Goal: Ask a question

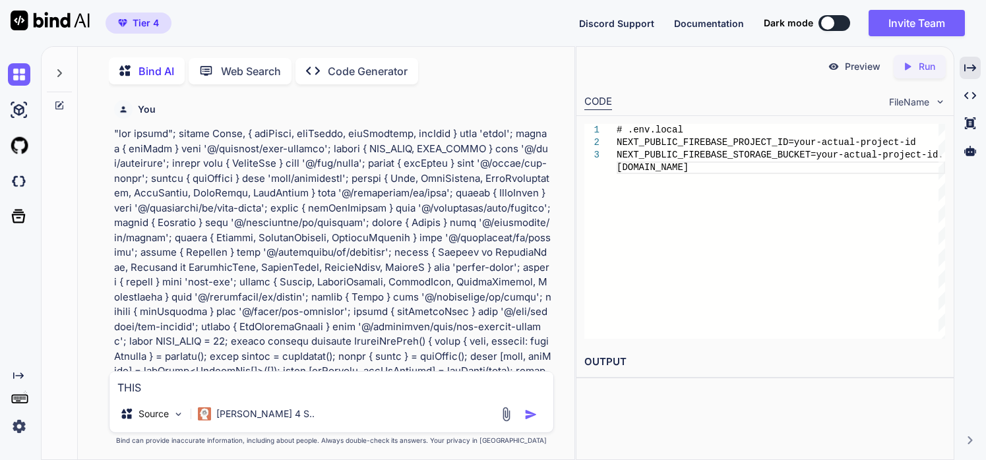
type textarea "THIS"
type textarea "x"
type textarea "THIS P"
type textarea "x"
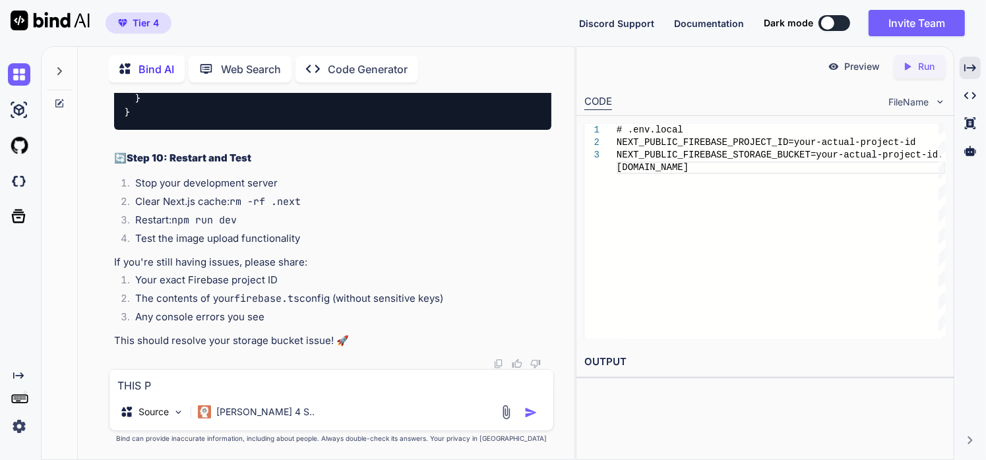
type textarea "THIS PA"
type textarea "x"
type textarea "THIS PAG"
type textarea "x"
type textarea "THIS PAGE"
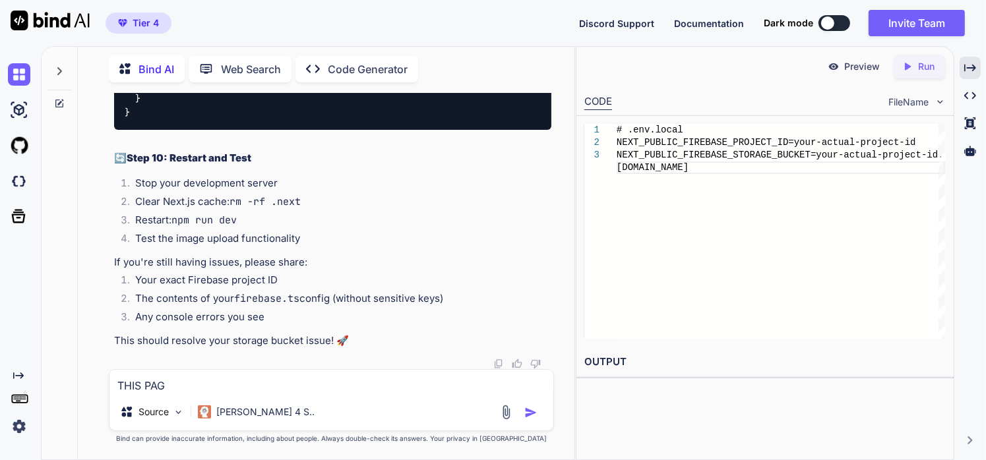
type textarea "x"
type textarea "THIS PAGE"
type textarea "x"
type textarea "THIS PAGE I"
type textarea "x"
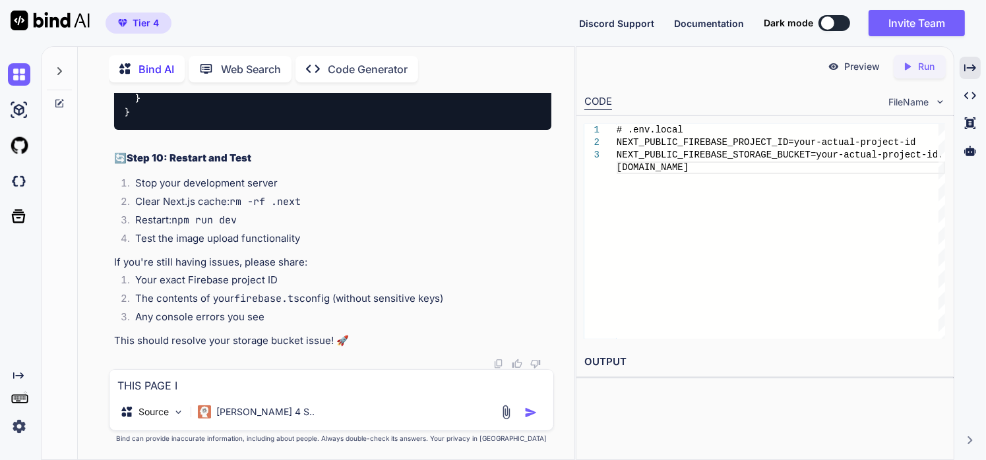
type textarea "THIS PAGE IS"
type textarea "x"
type textarea "THIS PAGE IS"
type textarea "x"
type textarea "THIS PAGE IS V"
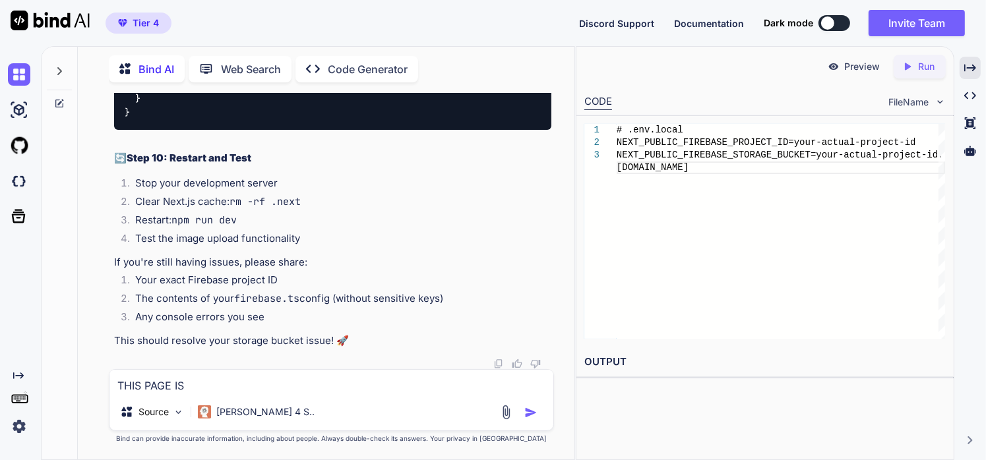
type textarea "x"
type textarea "THIS PAGE IS VE"
type textarea "x"
type textarea "THIS PAGE IS VER"
type textarea "x"
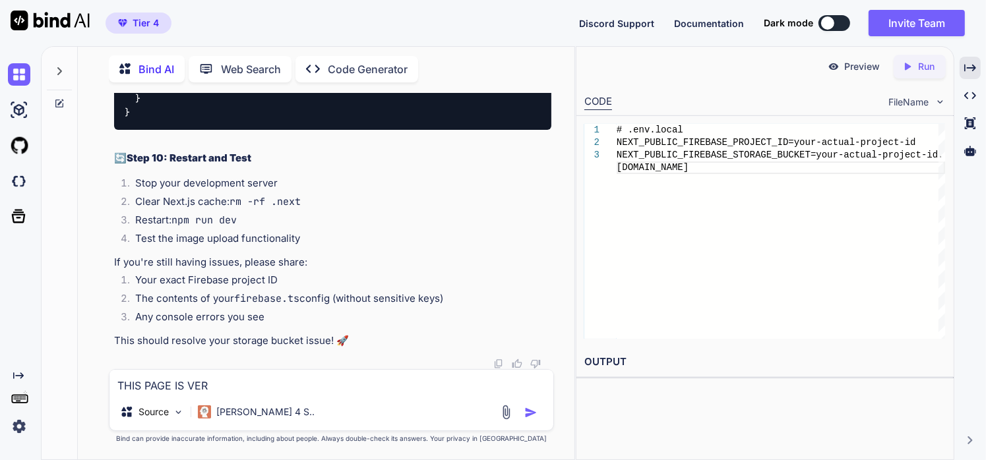
type textarea "THIS PAGE IS VERY"
type textarea "x"
type textarea "THIS PAGE IS VERY"
type textarea "x"
type textarea "THIS PAGE IS VERY I"
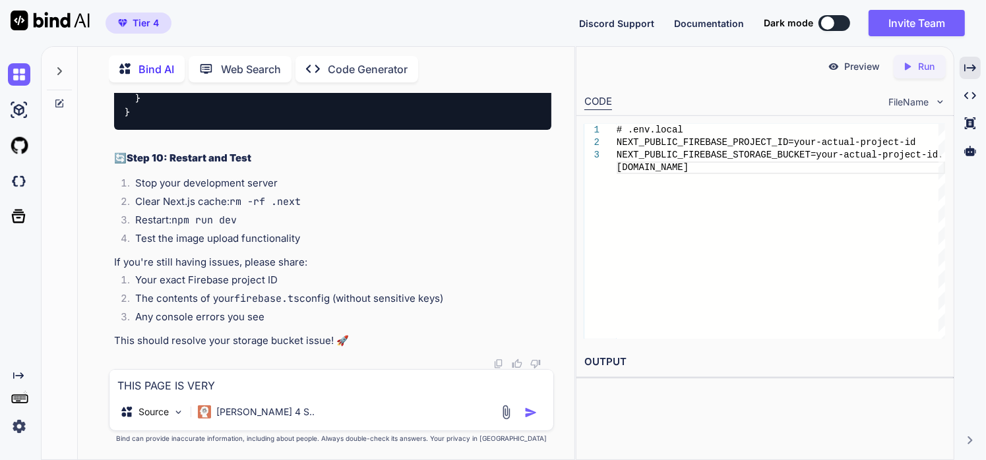
type textarea "x"
type textarea "THIS PAGE IS VERY IM"
type textarea "x"
type textarea "THIS PAGE IS VERY IMP"
type textarea "x"
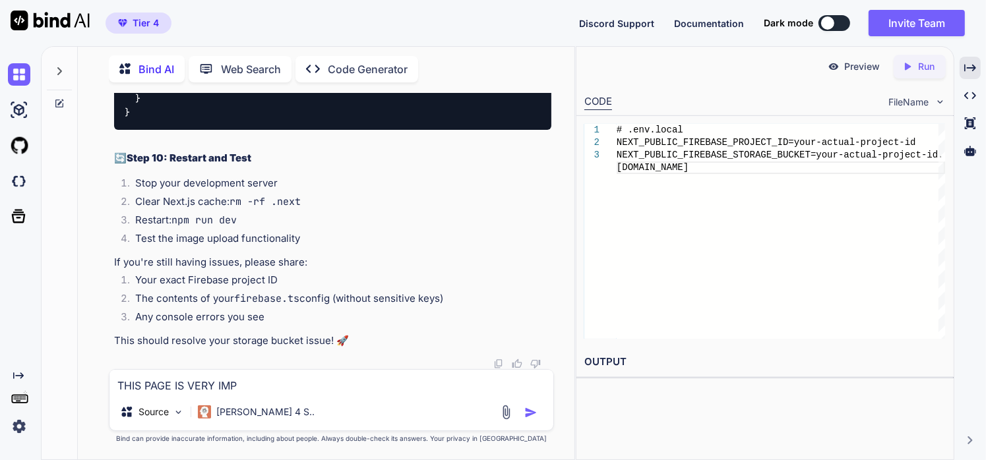
type textarea "THIS PAGE IS VERY IMPO"
type textarea "x"
type textarea "THIS PAGE IS VERY IMPOE"
type textarea "x"
type textarea "THIS PAGE IS VERY IMPO"
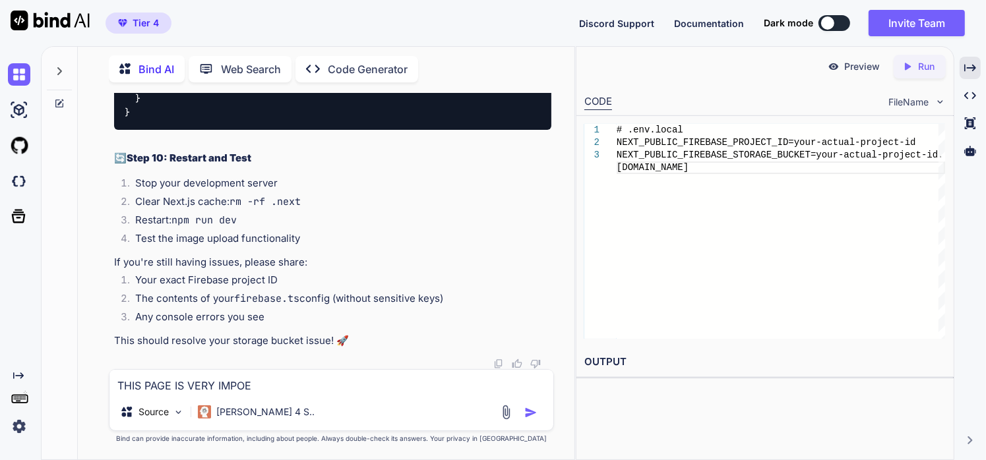
type textarea "x"
type textarea "THIS PAGE IS VERY IMPOR"
type textarea "x"
type textarea "THIS PAGE IS VERY IMPORT"
type textarea "x"
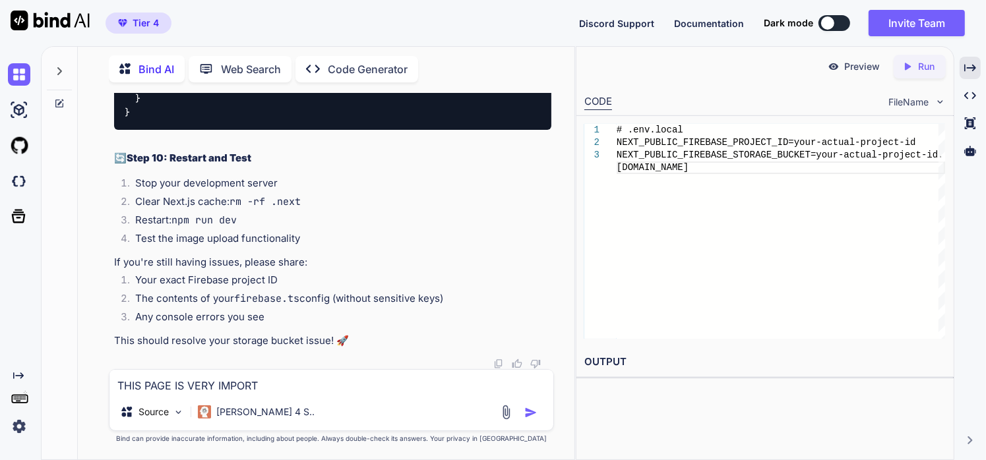
type textarea "THIS PAGE IS VERY IMPORTA"
type textarea "x"
type textarea "THIS PAGE IS VERY IMPORTAN"
type textarea "x"
type textarea "THIS PAGE IS VERY IMPORTANT"
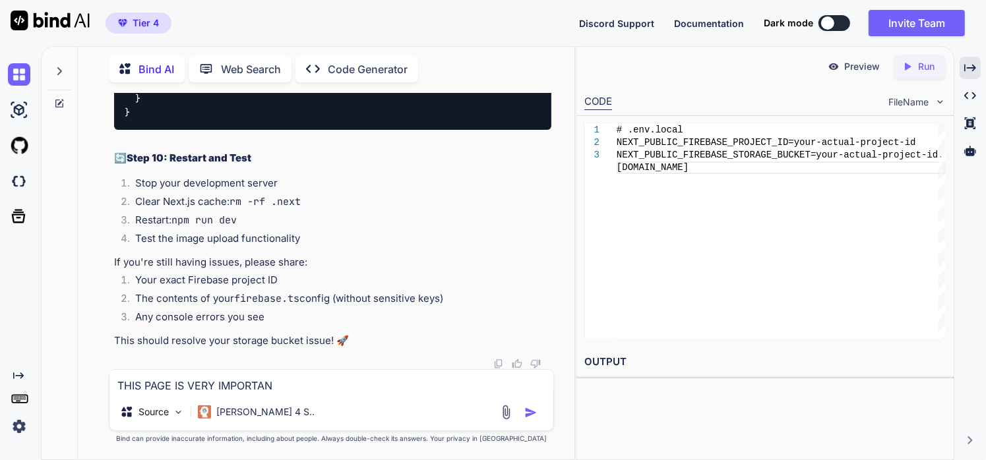
type textarea "x"
type textarea "THIS PAGE IS VERY IMPORTANT"
type textarea "x"
type textarea "THIS PAGE IS VERY IMPORTANT A"
type textarea "x"
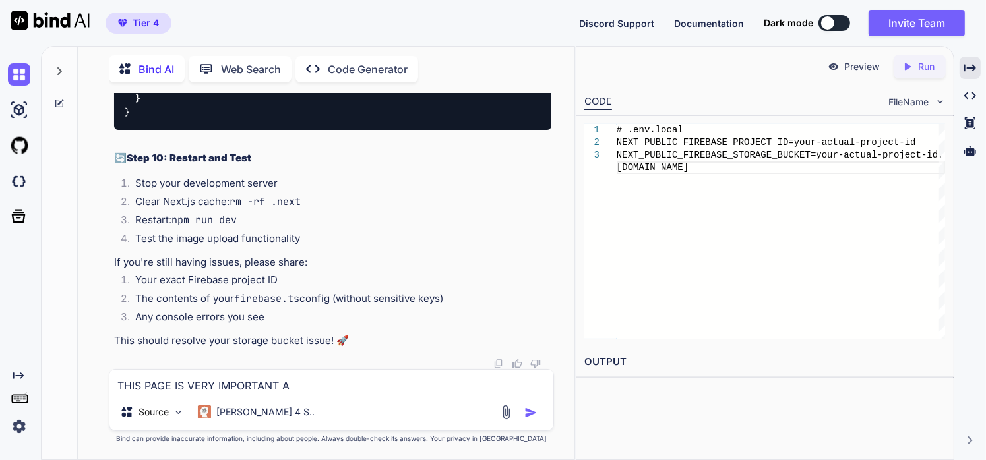
type textarea "THIS PAGE IS VERY IMPORTANT AN"
type textarea "x"
type textarea "THIS PAGE IS VERY IMPORTANT AND"
type textarea "x"
type textarea "THIS PAGE IS VERY IMPORTANT AND"
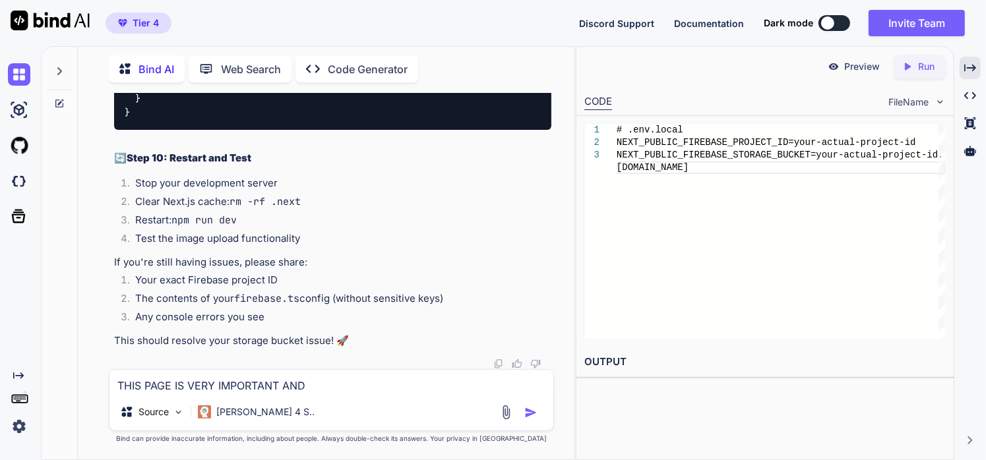
type textarea "x"
type textarea "THIS PAGE IS VERY IMPORTANT AND I"
type textarea "x"
type textarea "THIS PAGE IS VERY IMPORTANT AND IT"
type textarea "x"
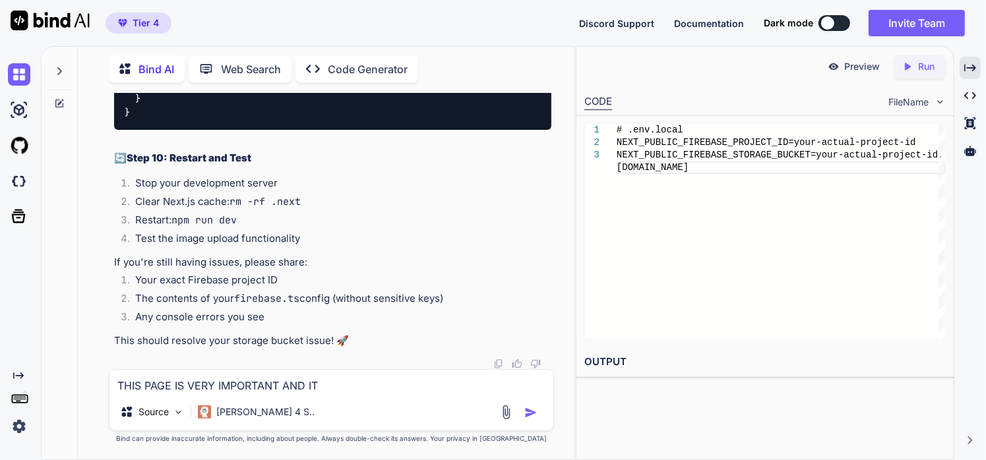
type textarea "THIS PAGE IS VERY IMPORTANT AND IT"
type textarea "x"
type textarea "THIS PAGE IS VERY IMPORTANT AND IT N"
type textarea "x"
type textarea "THIS PAGE IS VERY IMPORTANT AND IT NE"
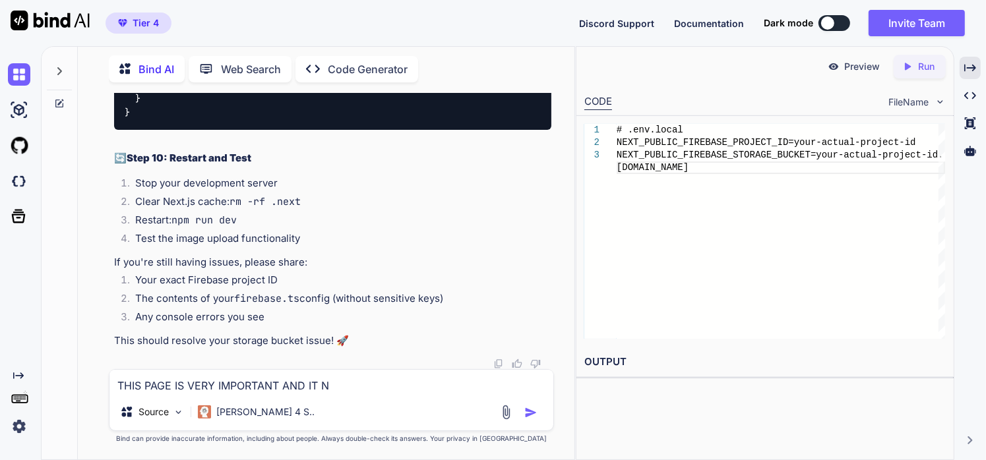
type textarea "x"
type textarea "THIS PAGE IS VERY IMPORTANT AND IT NEE"
type textarea "x"
type textarea "THIS PAGE IS VERY IMPORTANT AND IT NEED"
type textarea "x"
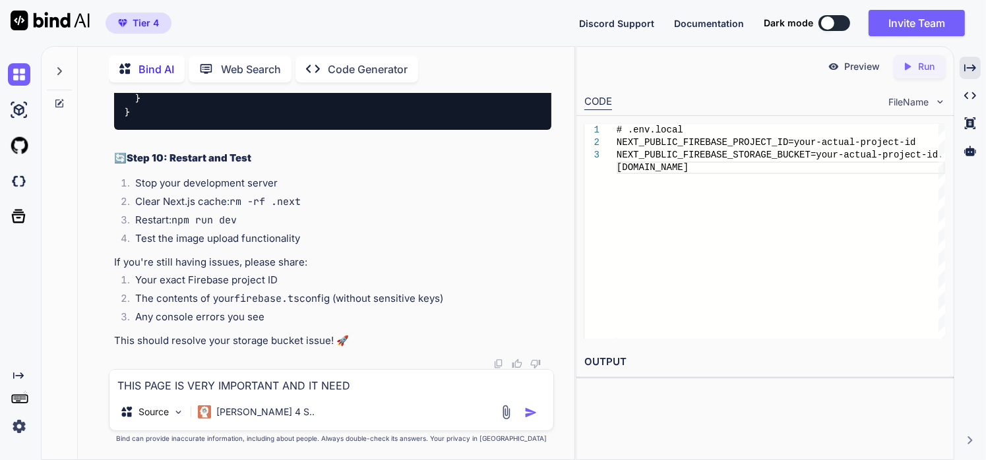
type textarea "THIS PAGE IS VERY IMPORTANT AND IT NEEDS"
type textarea "x"
type textarea "THIS PAGE IS VERY IMPORTANT AND IT NEEDS"
type textarea "x"
type textarea "THIS PAGE IS VERY IMPORTANT AND IT NEEDS T"
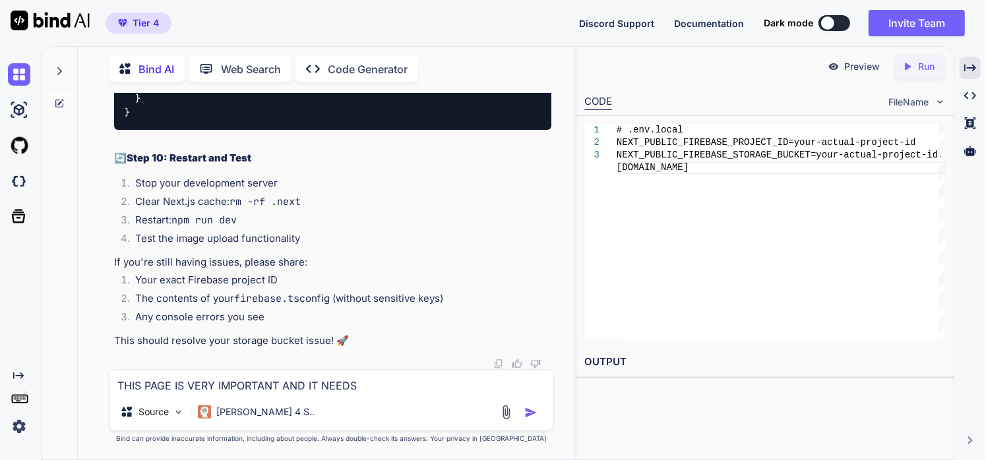
type textarea "x"
type textarea "THIS PAGE IS VERY IMPORTANT AND IT NEEDS TO"
type textarea "x"
type textarea "THIS PAGE IS VERY IMPORTANT AND IT NEEDS TO"
type textarea "x"
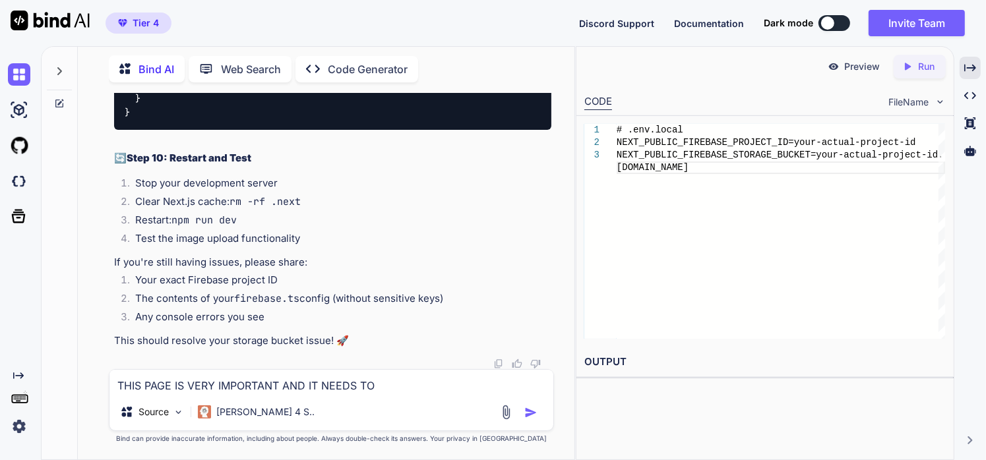
type textarea "THIS PAGE IS VERY IMPORTANT AND IT NEEDS TO B"
type textarea "x"
type textarea "THIS PAGE IS VERY IMPORTANT AND IT NEEDS TO BE"
type textarea "x"
type textarea "THIS PAGE IS VERY IMPORTANT AND IT NEEDS TO BE"
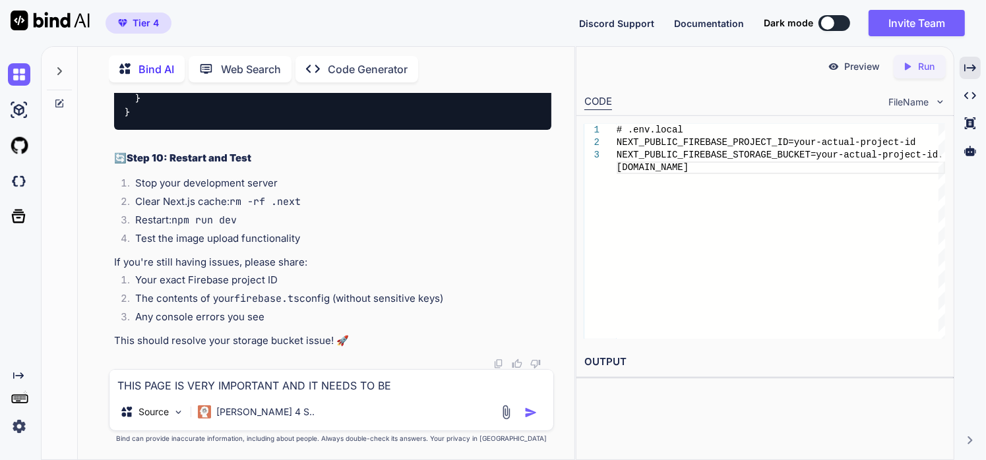
type textarea "x"
type textarea "THIS PAGE IS VERY IMPORTANT AND IT NEEDS TO BE P"
type textarea "x"
type textarea "THIS PAGE IS VERY IMPORTANT AND IT NEEDS TO BE PE"
type textarea "x"
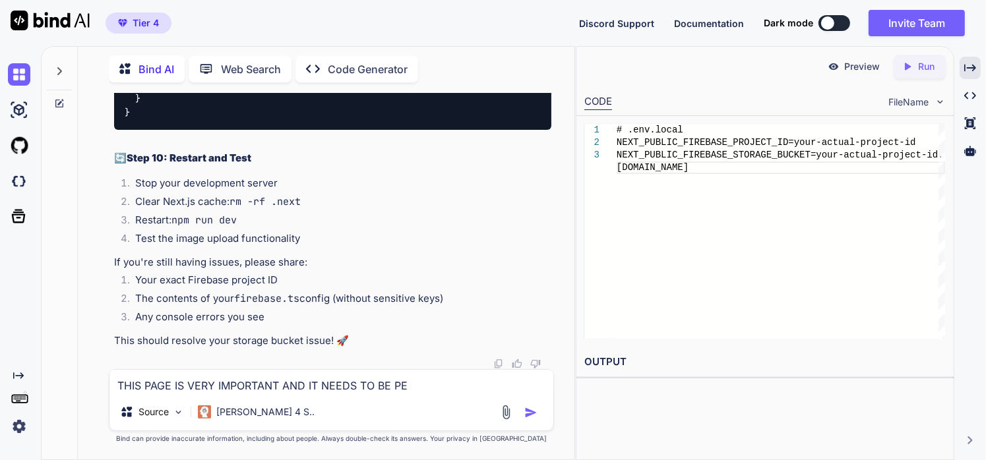
type textarea "THIS PAGE IS VERY IMPORTANT AND IT NEEDS TO BE PER"
type textarea "x"
type textarea "THIS PAGE IS VERY IMPORTANT AND IT NEEDS TO BE PERF"
type textarea "x"
type textarea "THIS PAGE IS VERY IMPORTANT AND IT NEEDS TO BE PERFE"
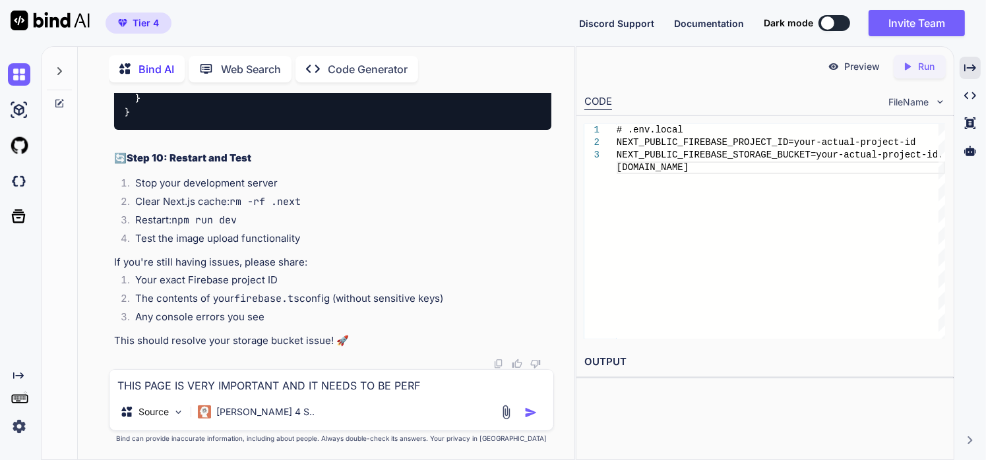
type textarea "x"
type textarea "THIS PAGE IS VERY IMPORTANT AND IT NEEDS TO BE PERFEC"
type textarea "x"
type textarea "THIS PAGE IS VERY IMPORTANT AND IT NEEDS TO BE PERFECT"
type textarea "x"
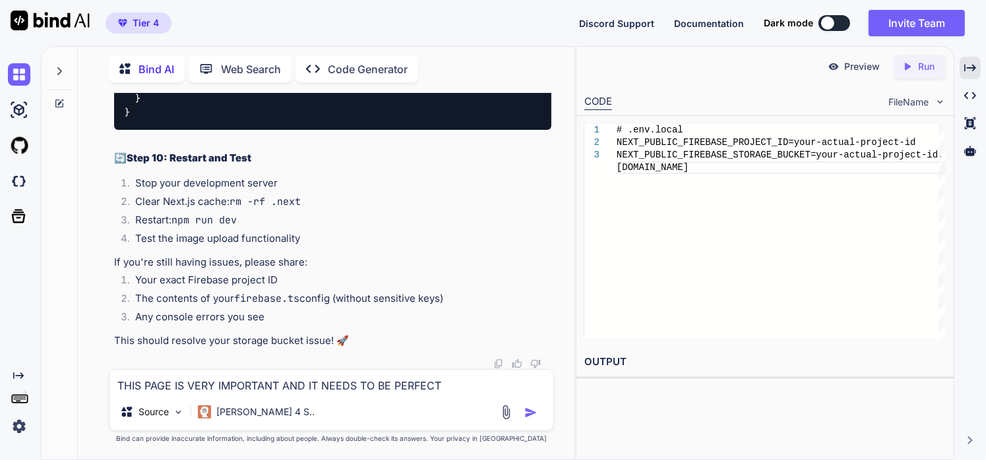
type textarea "THIS PAGE IS VERY IMPORTANT AND IT NEEDS TO BE PERFECT"
type textarea "x"
type textarea "THIS PAGE IS VERY IMPORTANT AND IT NEEDS TO BE PERFECT I"
type textarea "x"
type textarea "THIS PAGE IS VERY IMPORTANT AND IT NEEDS TO BE PERFECT IT"
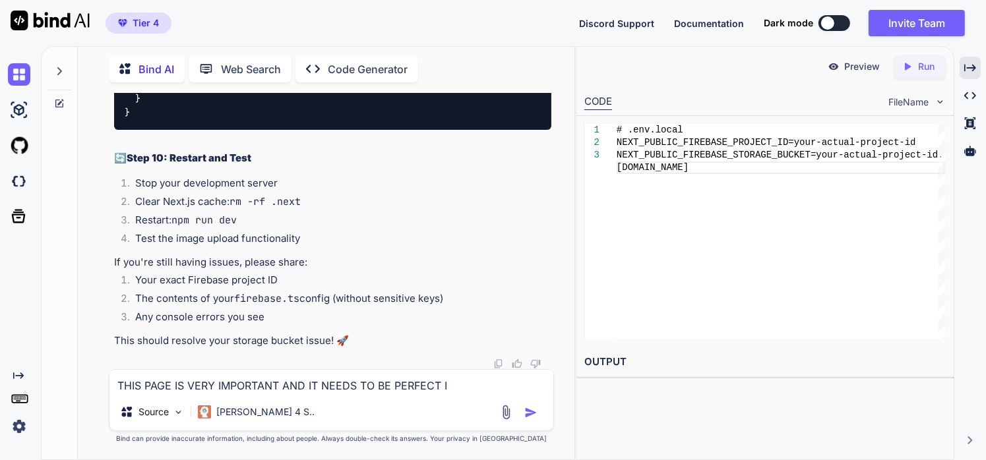
type textarea "x"
type textarea "THIS PAGE IS VERY IMPORTANT AND IT NEEDS TO BE PERFECT IT"
type textarea "x"
type textarea "THIS PAGE IS VERY IMPORTANT AND IT NEEDS TO BE PERFECT IT N"
type textarea "x"
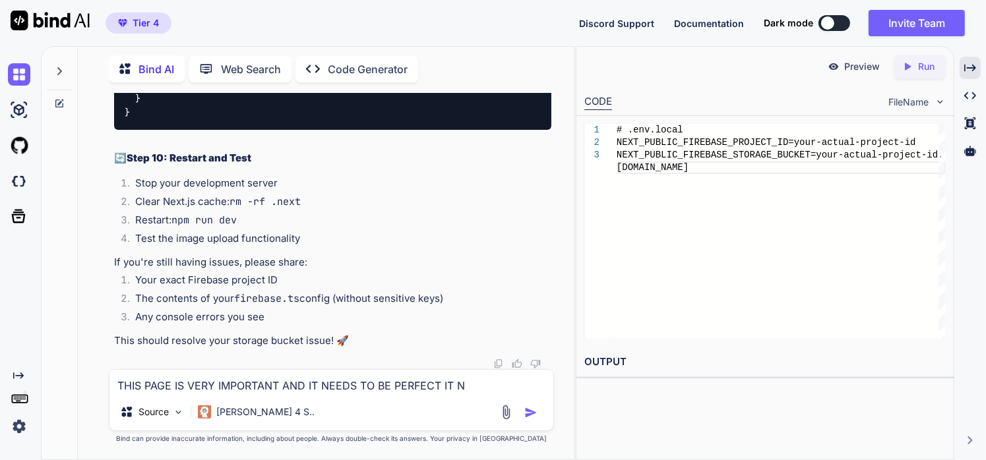
type textarea "THIS PAGE IS VERY IMPORTANT AND IT NEEDS TO BE PERFECT IT NE"
type textarea "x"
type textarea "THIS PAGE IS VERY IMPORTANT AND IT NEEDS TO BE PERFECT IT NEE"
type textarea "x"
type textarea "THIS PAGE IS VERY IMPORTANT AND IT NEEDS TO BE PERFECT IT NEED"
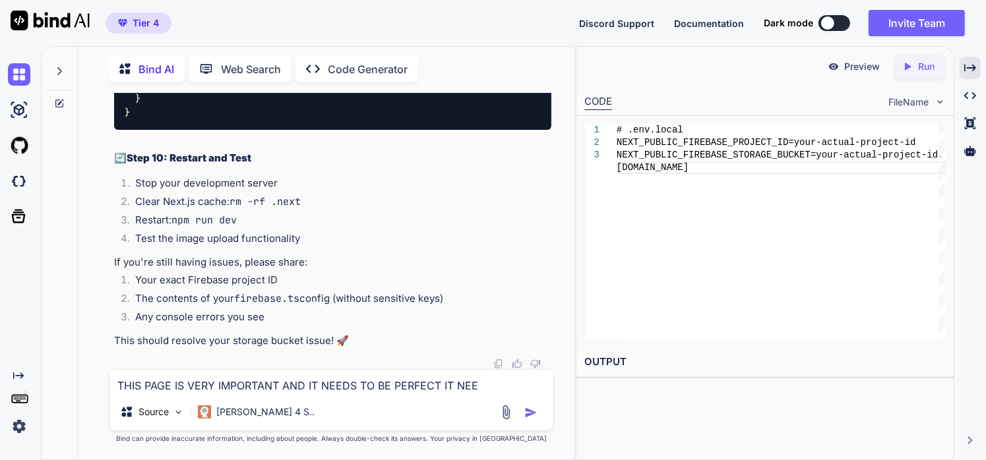
type textarea "x"
type textarea "THIS PAGE IS VERY IMPORTANT AND IT NEEDS TO BE PERFECT IT NEEDS"
type textarea "x"
type textarea "THIS PAGE IS VERY IMPORTANT AND IT NEEDS TO BE PERFECT IT NEEDS"
type textarea "x"
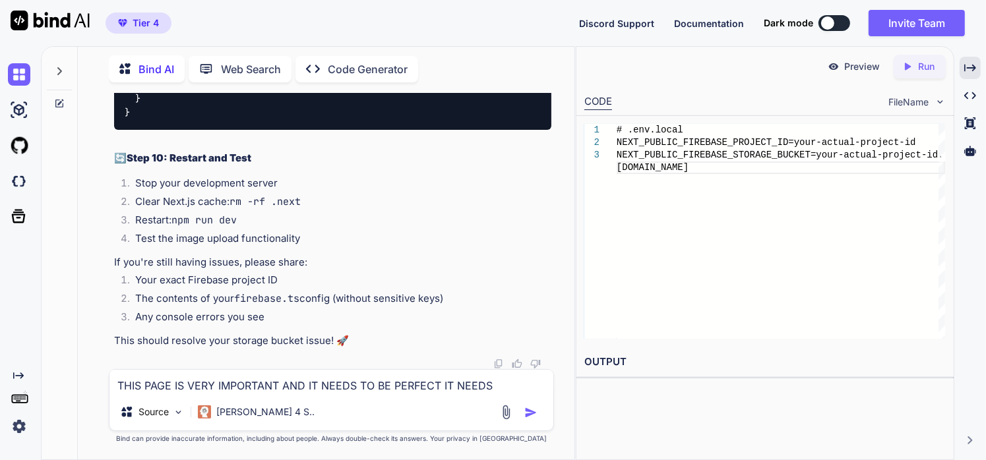
type textarea "THIS PAGE IS VERY IMPORTANT AND IT NEEDS TO BE PERFECT IT NEEDS T"
type textarea "x"
type textarea "THIS PAGE IS VERY IMPORTANT AND IT NEEDS TO BE PERFECT IT NEEDS TO"
type textarea "x"
type textarea "THIS PAGE IS VERY IMPORTANT AND IT NEEDS TO BE PERFECT IT NEEDS TOH"
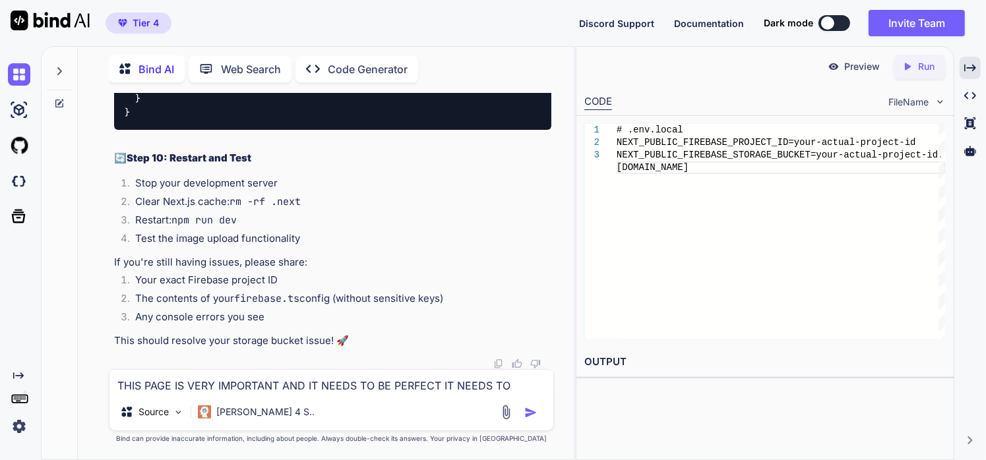
type textarea "x"
type textarea "THIS PAGE IS VERY IMPORTANT AND IT NEEDS TO BE PERFECT IT NEEDS TOHA"
type textarea "x"
type textarea "THIS PAGE IS VERY IMPORTANT AND IT NEEDS TO BE PERFECT IT NEEDS TOHAN"
type textarea "x"
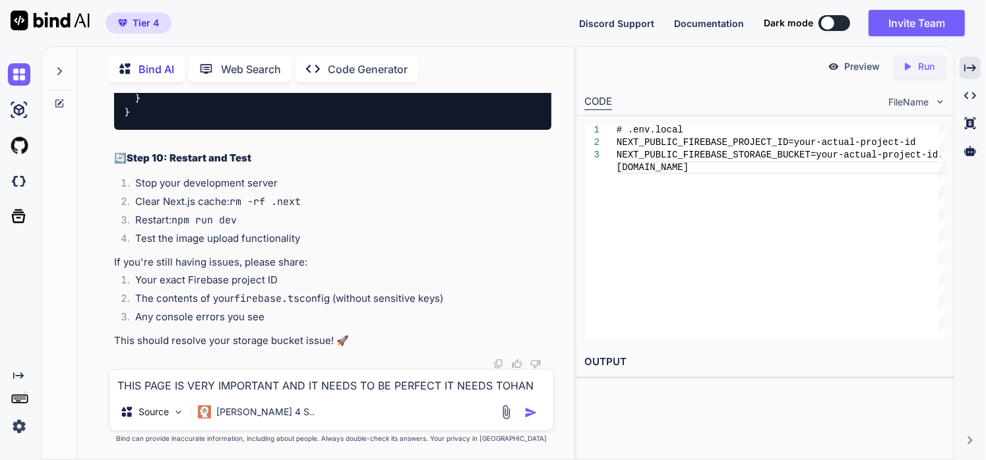
type textarea "THIS PAGE IS VERY IMPORTANT AND IT NEEDS TO BE PERFECT IT NEEDS TOHAND"
type textarea "x"
type textarea "THIS PAGE IS VERY IMPORTANT AND IT NEEDS TO BE PERFECT IT NEEDS TOHANDL"
type textarea "x"
type textarea "THIS PAGE IS VERY IMPORTANT AND IT NEEDS TO BE PERFECT IT NEEDS TOHANDLE"
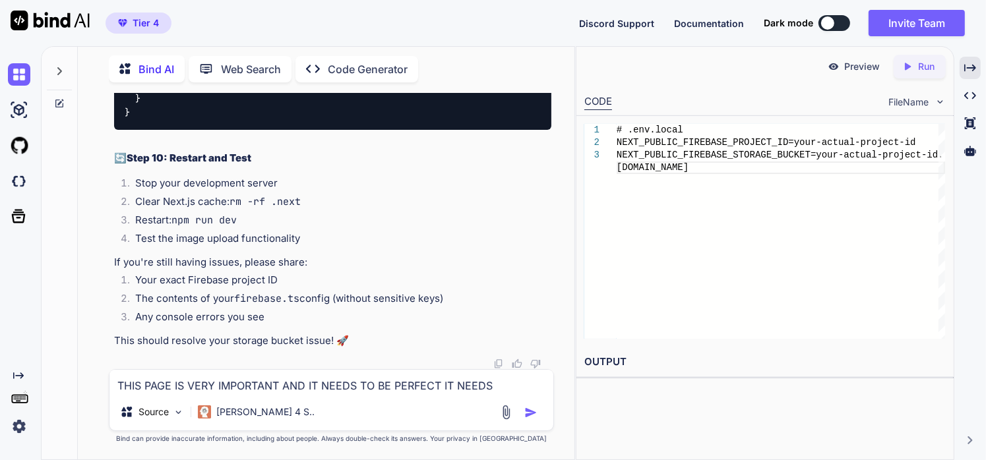
type textarea "x"
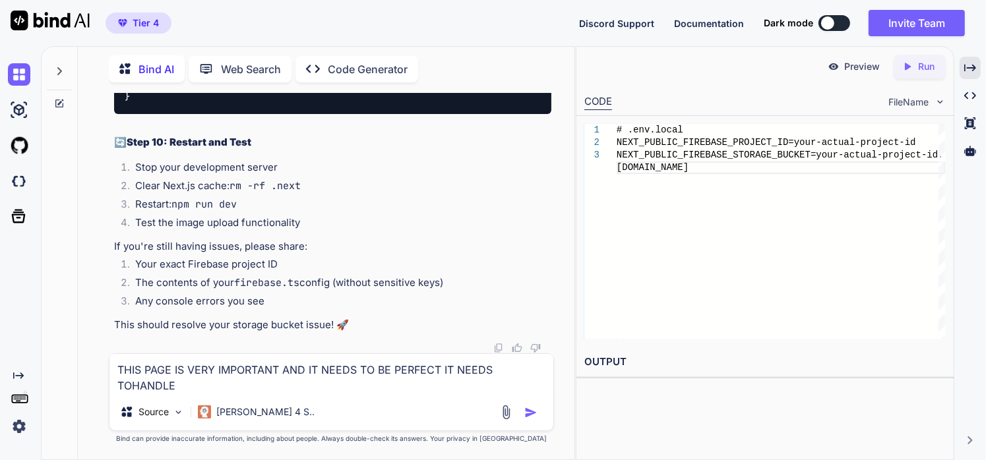
type textarea "THIS PAGE IS VERY IMPORTANT AND IT NEEDS TO BE PERFECT IT NEEDS TOHANDLE"
type textarea "x"
type textarea "THIS PAGE IS VERY IMPORTANT AND IT NEEDS TO BE PERFECT IT NEEDS TOHANDLE U"
type textarea "x"
type textarea "THIS PAGE IS VERY IMPORTANT AND IT NEEDS TO BE PERFECT IT NEEDS TOHANDLE US"
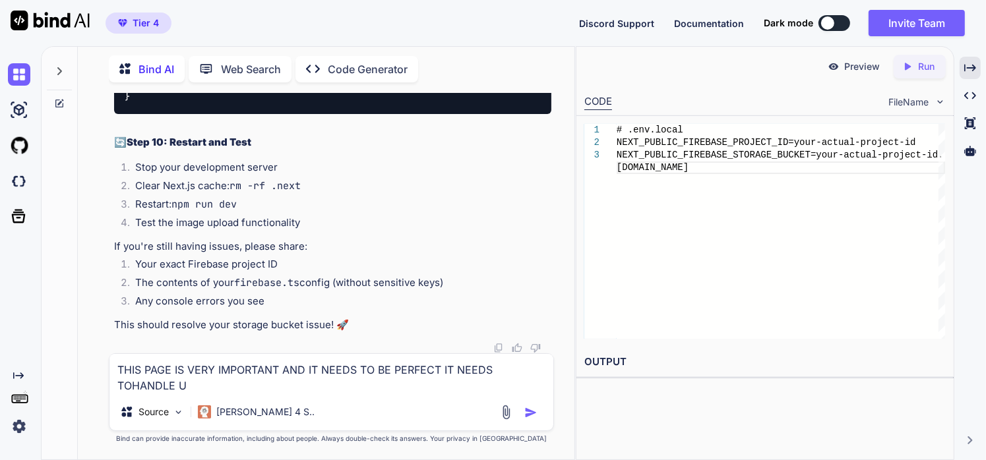
type textarea "x"
type textarea "THIS PAGE IS VERY IMPORTANT AND IT NEEDS TO BE PERFECT IT NEEDS TOHANDLE U"
type textarea "x"
type textarea "THIS PAGE IS VERY IMPORTANT AND IT NEEDS TO BE PERFECT IT NEEDS TOHANDLE"
type textarea "x"
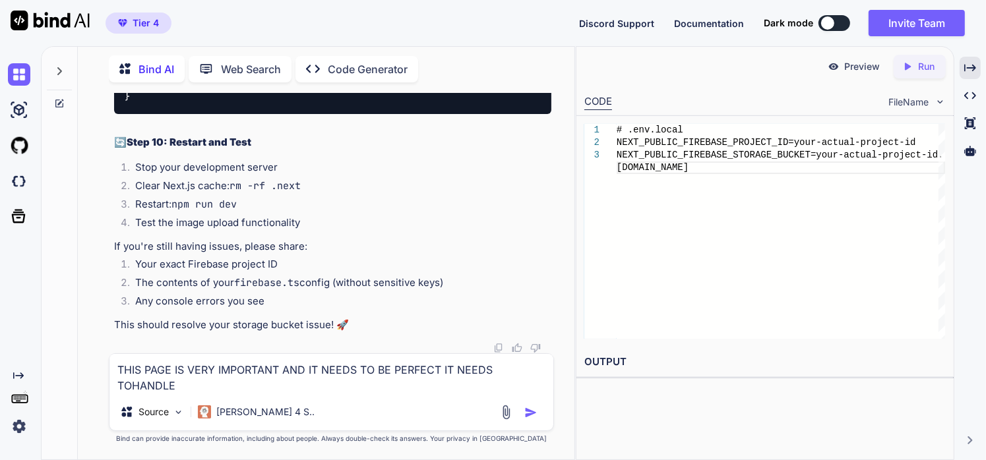
type textarea "THIS PAGE IS VERY IMPORTANT AND IT NEEDS TO BE PERFECT IT NEEDS TOHANDLE"
type textarea "x"
type textarea "THIS PAGE IS VERY IMPORTANT AND IT NEEDS TO BE PERFECT IT NEEDS TOHANDL"
type textarea "x"
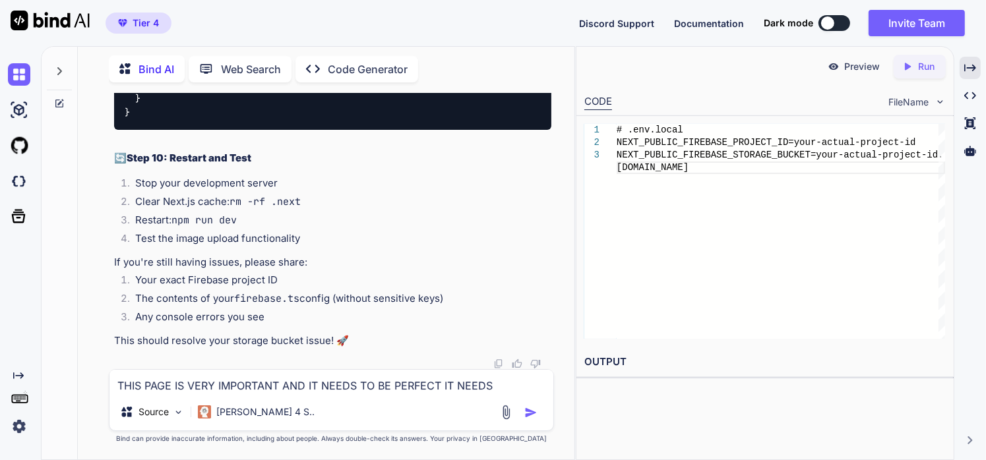
type textarea "THIS PAGE IS VERY IMPORTANT AND IT NEEDS TO BE PERFECT IT NEEDS TOHAND"
type textarea "x"
type textarea "THIS PAGE IS VERY IMPORTANT AND IT NEEDS TO BE PERFECT IT NEEDS TOHAN"
type textarea "x"
type textarea "THIS PAGE IS VERY IMPORTANT AND IT NEEDS TO BE PERFECT IT NEEDS TOHA"
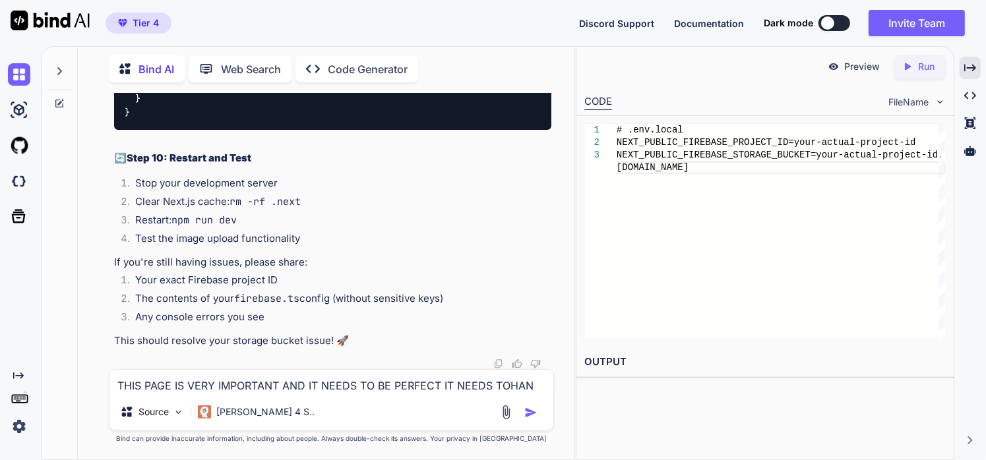
type textarea "x"
type textarea "THIS PAGE IS VERY IMPORTANT AND IT NEEDS TO BE PERFECT IT NEEDS TOH"
type textarea "x"
type textarea "THIS PAGE IS VERY IMPORTANT AND IT NEEDS TO BE PERFECT IT NEEDS TO"
type textarea "x"
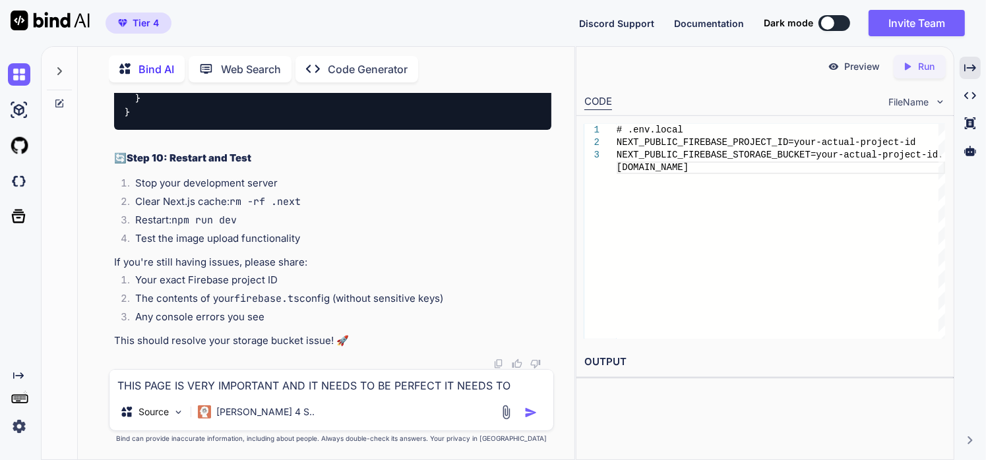
type textarea "THIS PAGE IS VERY IMPORTANT AND IT NEEDS TO BE PERFECT IT NEEDS T"
type textarea "x"
type textarea "THIS PAGE IS VERY IMPORTANT AND IT NEEDS TO BE PERFECT IT NEEDS"
type textarea "x"
type textarea "THIS PAGE IS VERY IMPORTANT AND IT NEEDS TO BE PERFECT IT NEEDS"
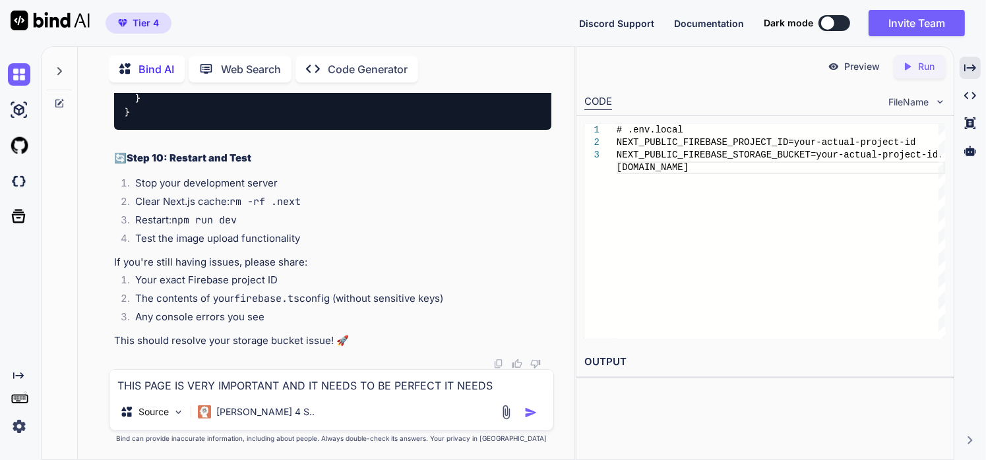
type textarea "x"
type textarea "THIS PAGE IS VERY IMPORTANT AND IT NEEDS TO BE PERFECT IT NEEDS"
type textarea "x"
type textarea "THIS PAGE IS VERY IMPORTANT AND IT NEEDS TO BE PERFECT IT NEEDS T"
type textarea "x"
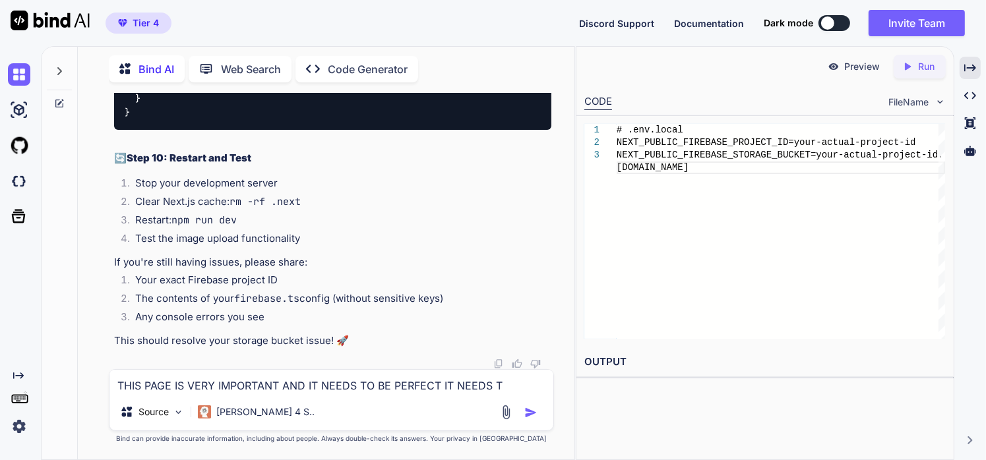
type textarea "THIS PAGE IS VERY IMPORTANT AND IT NEEDS TO BE PERFECT IT NEEDS TO"
type textarea "x"
type textarea "THIS PAGE IS VERY IMPORTANT AND IT NEEDS TO BE PERFECT IT NEEDS TO"
type textarea "x"
type textarea "THIS PAGE IS VERY IMPORTANT AND IT NEEDS TO BE PERFECT IT NEEDS TO L"
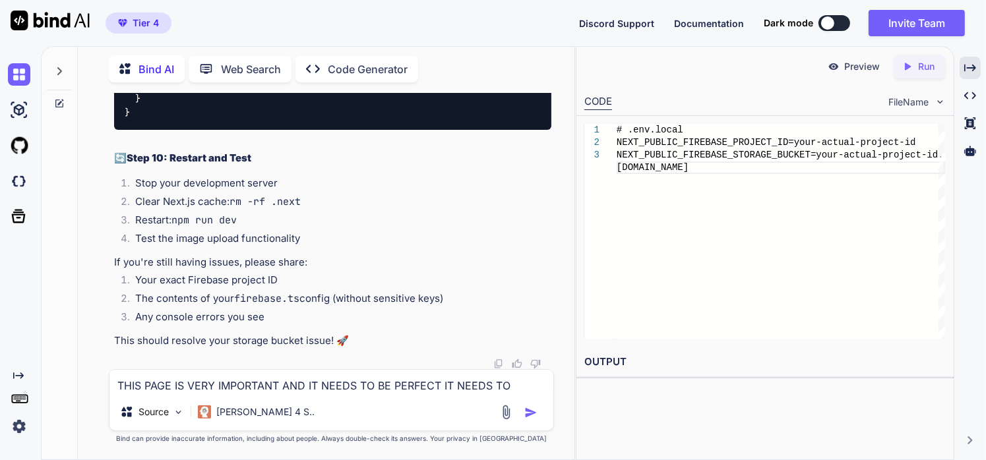
type textarea "x"
type textarea "THIS PAGE IS VERY IMPORTANT AND IT NEEDS TO BE PERFECT IT NEEDS TO LI"
type textarea "x"
type textarea "THIS PAGE IS VERY IMPORTANT AND IT NEEDS TO BE PERFECT IT NEEDS TO LIV"
type textarea "x"
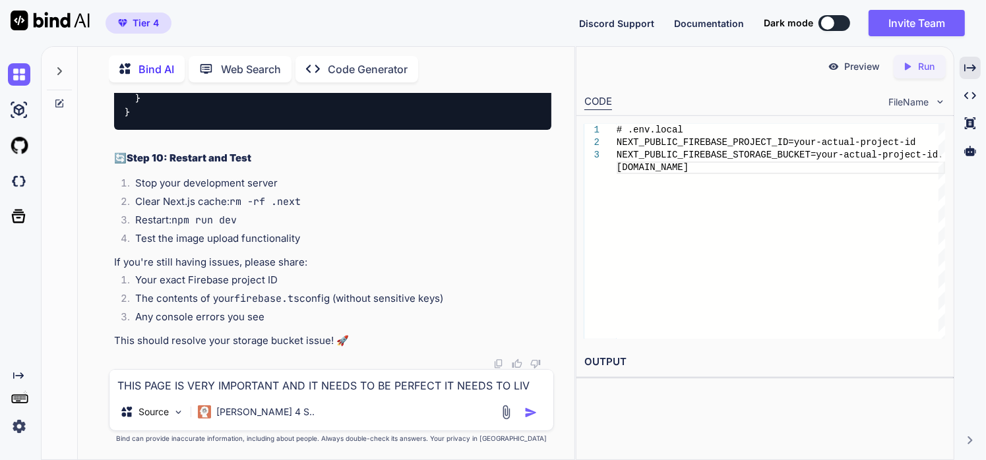
type textarea "THIS PAGE IS VERY IMPORTANT AND IT NEEDS TO BE PERFECT IT NEEDS TO LIVE"
type textarea "x"
type textarea "THIS PAGE IS VERY IMPORTANT AND IT NEEDS TO BE PERFECT IT NEEDS TO LIVE"
type textarea "x"
type textarea "THIS PAGE IS VERY IMPORTANT AND IT NEEDS TO BE PERFECT IT NEEDS TO LIVE I"
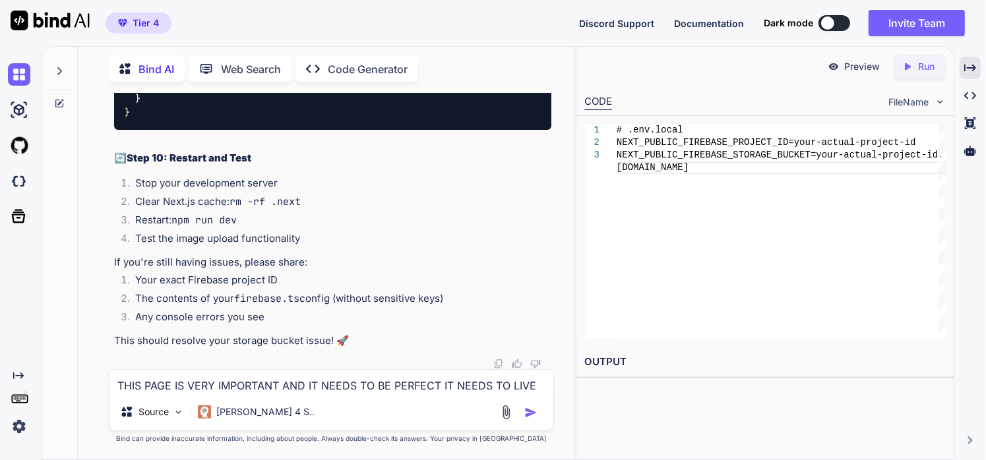
type textarea "x"
type textarea "THIS PAGE IS VERY IMPORTANT AND IT NEEDS TO BE PERFECT IT NEEDS TO LIVE IT"
type textarea "x"
type textarea "THIS PAGE IS VERY IMPORTANT AND IT NEEDS TO BE PERFECT IT NEEDS TO LIVE IT"
type textarea "x"
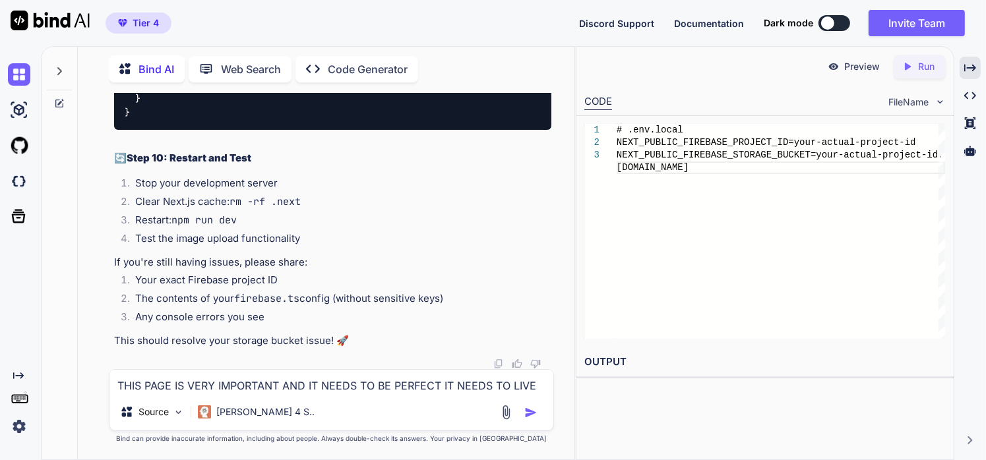
type textarea "THIS PAGE IS VERY IMPORTANT AND IT NEEDS TO BE PERFECT IT NEEDS TO LIVE IT N"
type textarea "x"
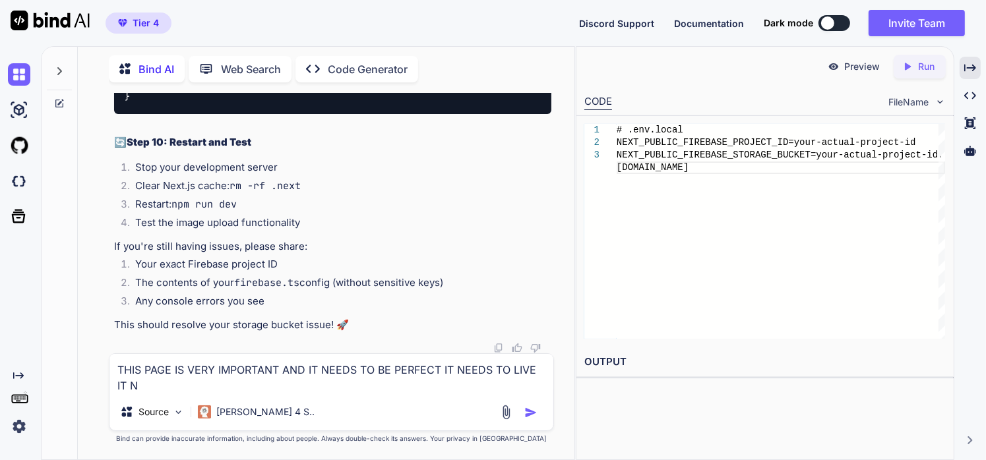
type textarea "THIS PAGE IS VERY IMPORTANT AND IT NEEDS TO BE PERFECT IT NEEDS TO LIVE IT NE"
type textarea "x"
type textarea "THIS PAGE IS VERY IMPORTANT AND IT NEEDS TO BE PERFECT IT NEEDS TO LIVE IT NEE"
type textarea "x"
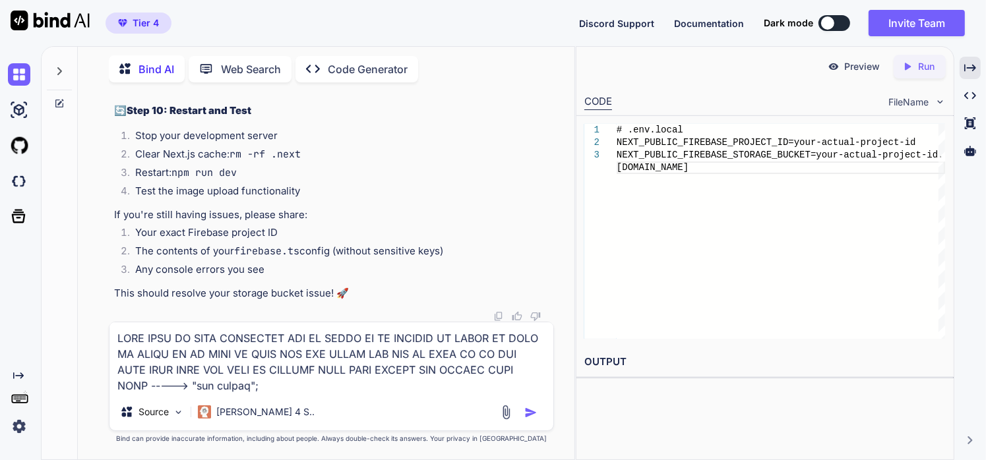
scroll to position [5749, 0]
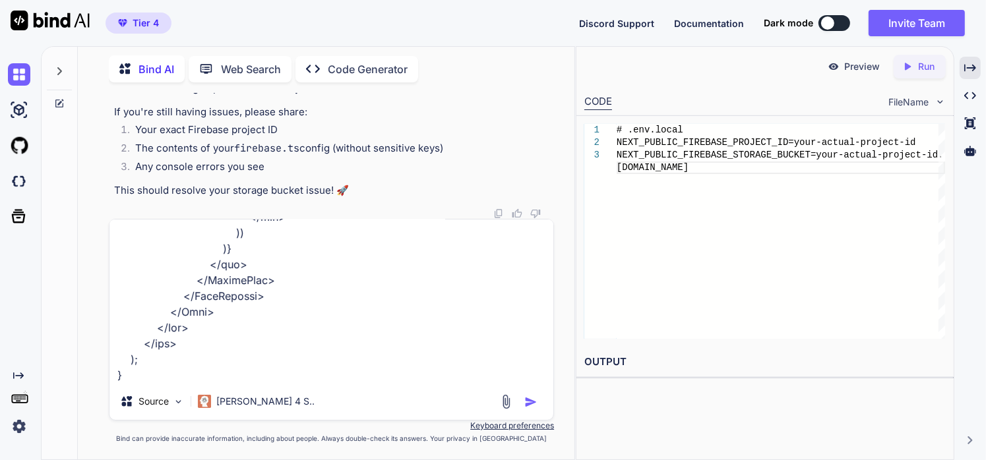
click at [530, 405] on img "button" at bounding box center [530, 402] width 13 height 13
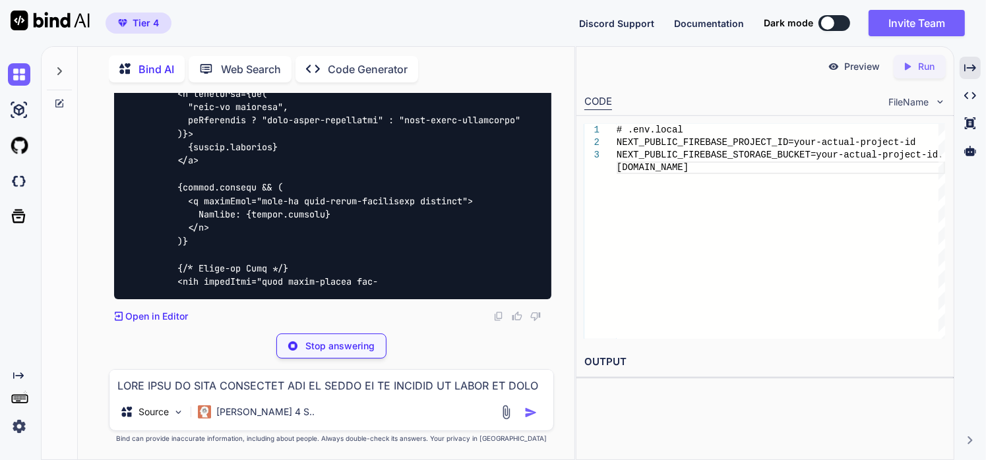
scroll to position [278120, 0]
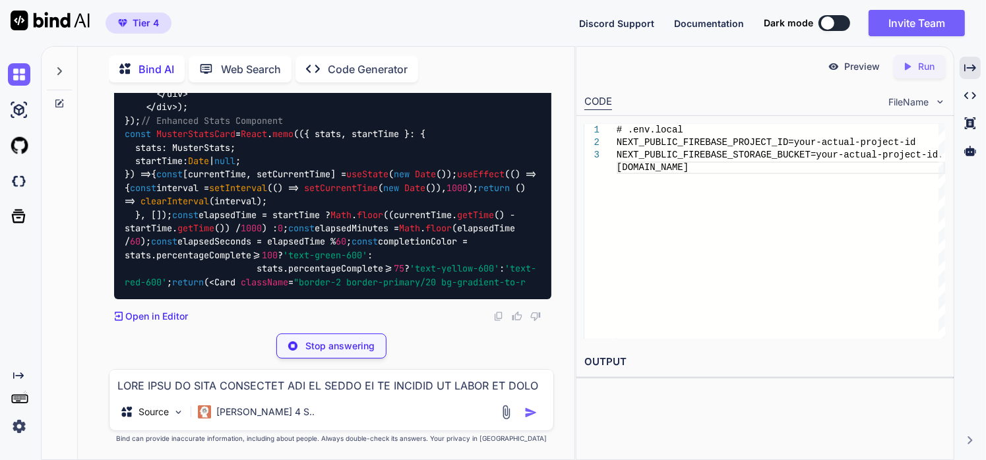
click at [185, 389] on textarea at bounding box center [332, 382] width 445 height 24
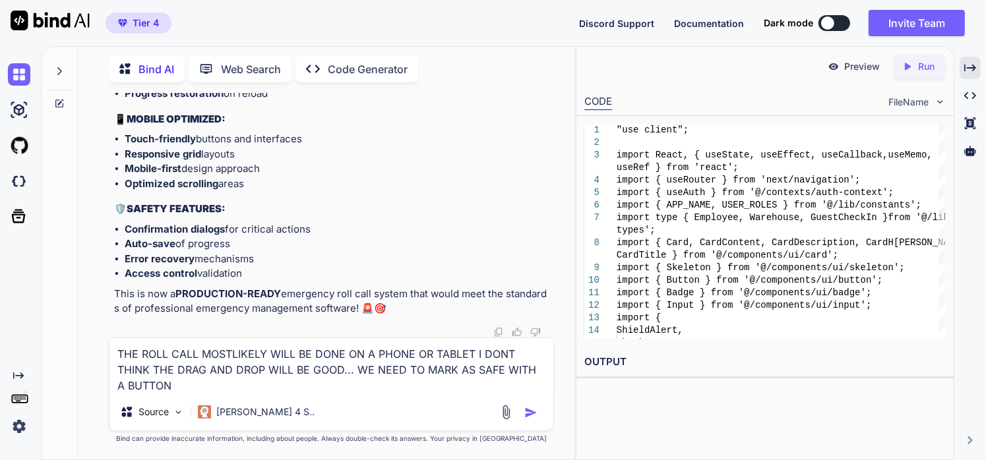
scroll to position [289601, 0]
click at [383, 377] on textarea "THE ROLL CALL MOSTLIKELY WILL BE DONE ON A PHONE OR TABLET I DONT THINK THE DRA…" at bounding box center [332, 365] width 445 height 55
click at [183, 392] on textarea "THE ROLL CALL MOSTLIKELY WILL BE DONE ON A PHONE OR TABLET I DONT THINK THE DRA…" at bounding box center [332, 365] width 445 height 55
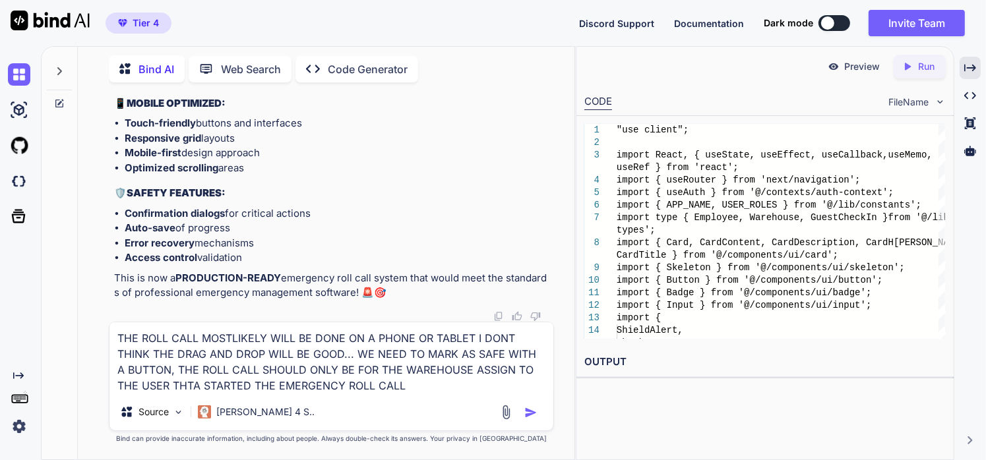
click at [530, 415] on img "button" at bounding box center [530, 412] width 13 height 13
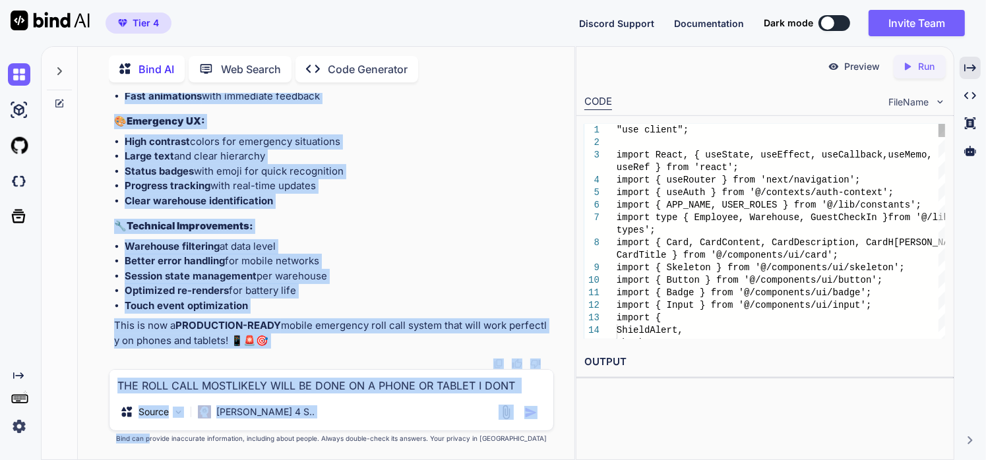
scroll to position [303981, 0]
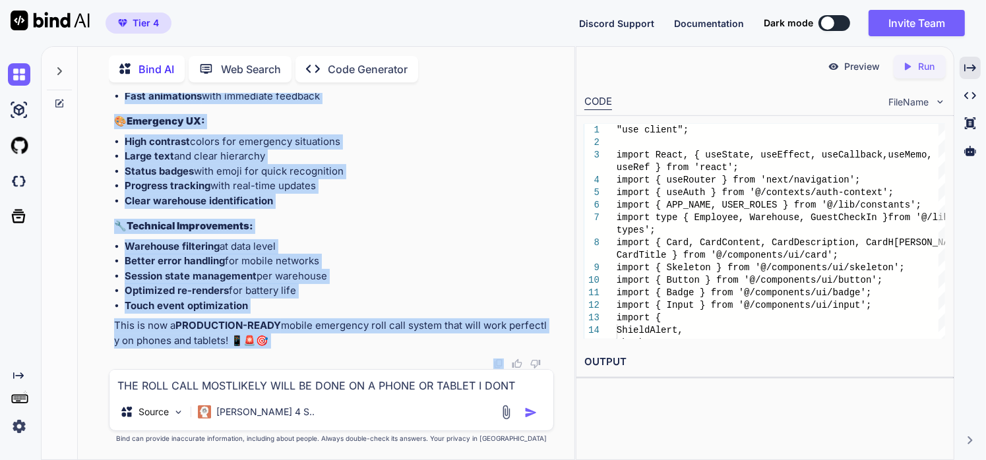
drag, startPoint x: 129, startPoint y: 164, endPoint x: 280, endPoint y: 349, distance: 239.1
copy div "MOBILE-OPTIMIZED EMERGENCY ROLL CALL Tsx "use client" ; import React , { useSta…"
click at [198, 394] on textarea "THE ROLL CALL MOSTLIKELY WILL BE DONE ON A PHONE OR TABLET I DONT THINK THE DRA…" at bounding box center [332, 382] width 445 height 24
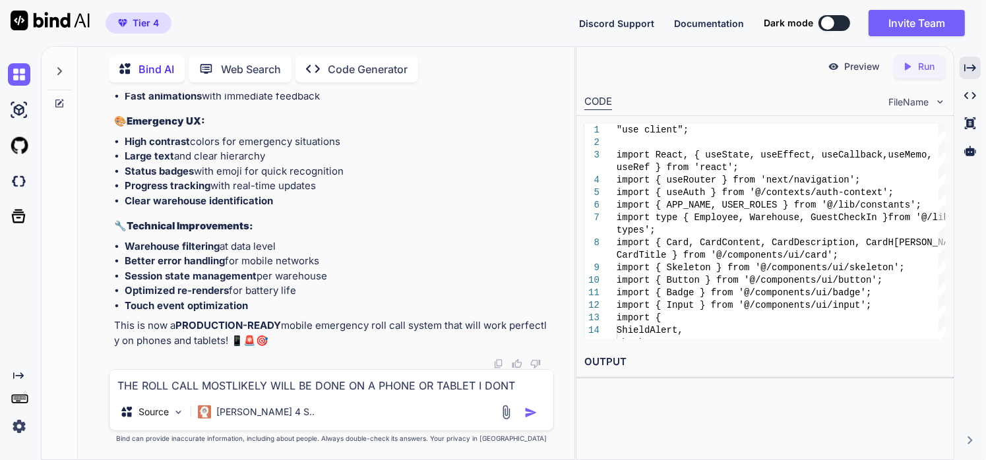
click at [203, 387] on textarea "THE ROLL CALL MOSTLIKELY WILL BE DONE ON A PHONE OR TABLET I DONT THINK THE DRA…" at bounding box center [332, 382] width 445 height 24
paste textarea "Error: Maximum update depth exceeded. This can happen when a component repeated…"
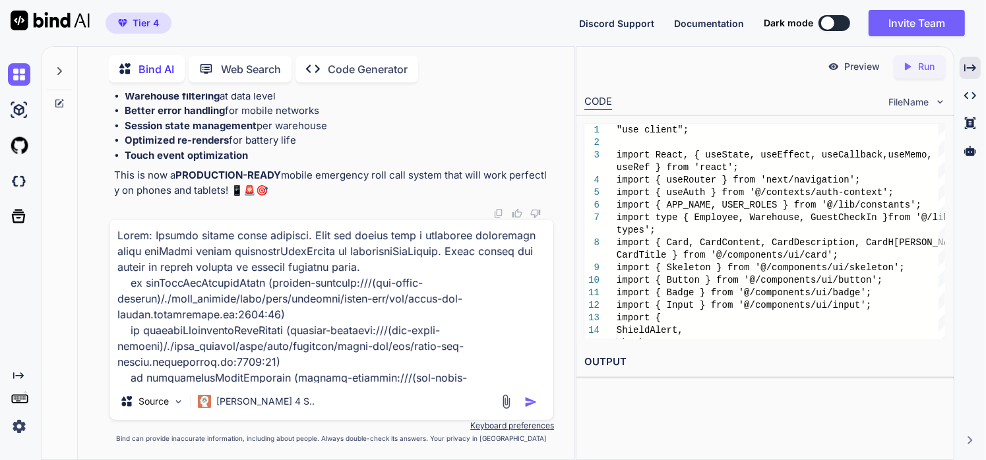
scroll to position [304026, 0]
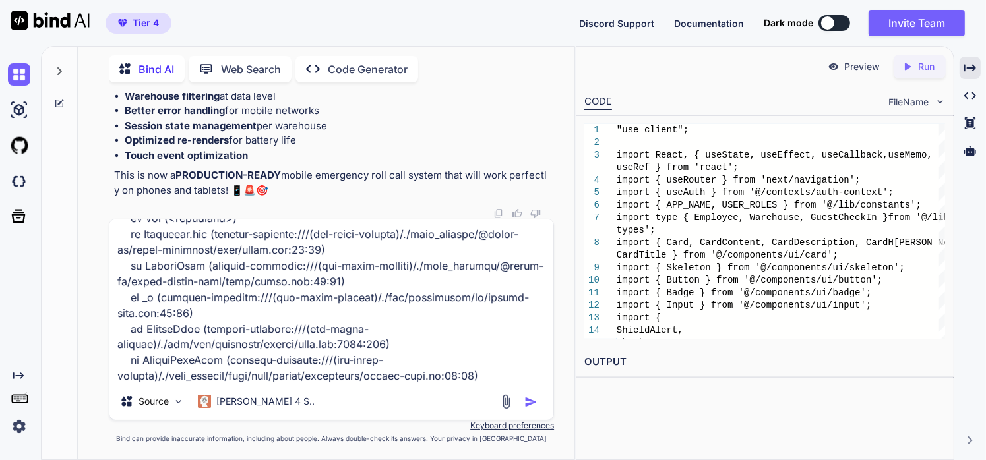
click at [525, 401] on img "button" at bounding box center [530, 402] width 13 height 13
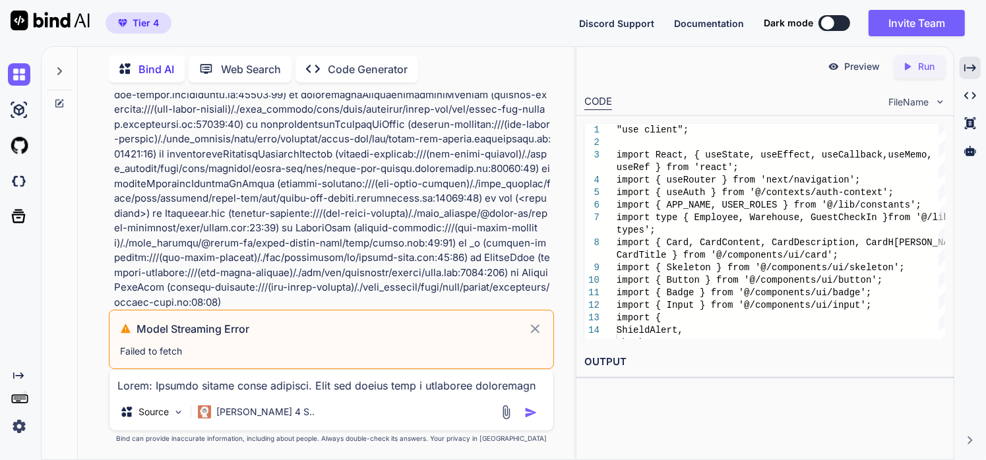
scroll to position [294223, 0]
click at [532, 331] on icon at bounding box center [535, 329] width 15 height 16
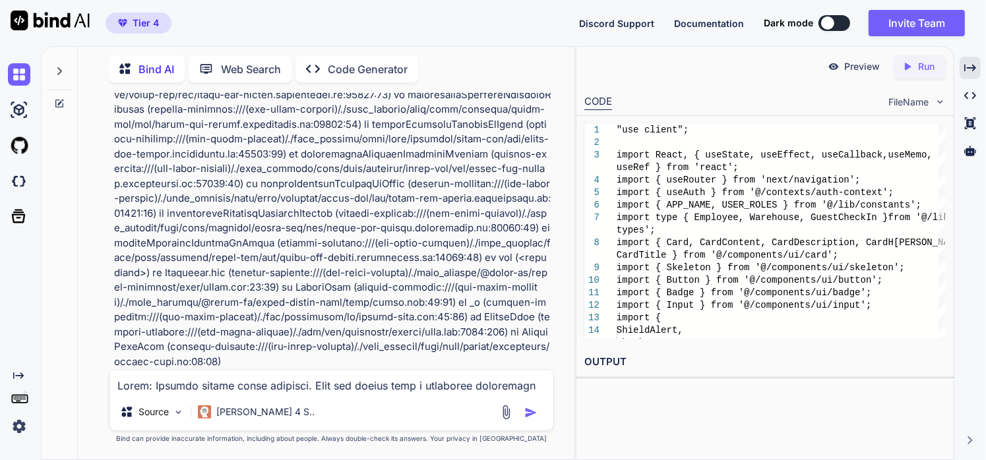
scroll to position [305466, 0]
click at [331, 383] on textarea at bounding box center [332, 382] width 445 height 24
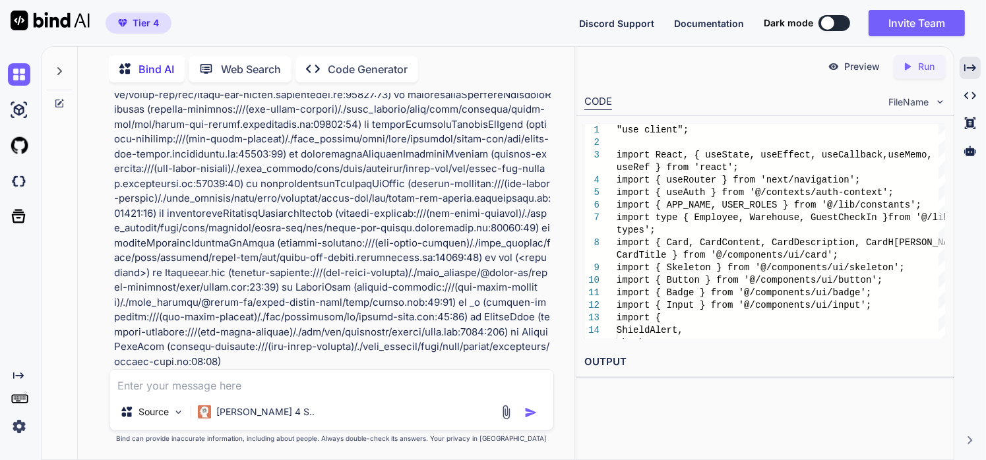
paste textarea ""use client"; import React, { useState, useEffect, useCallback, useMemo, useRef…"
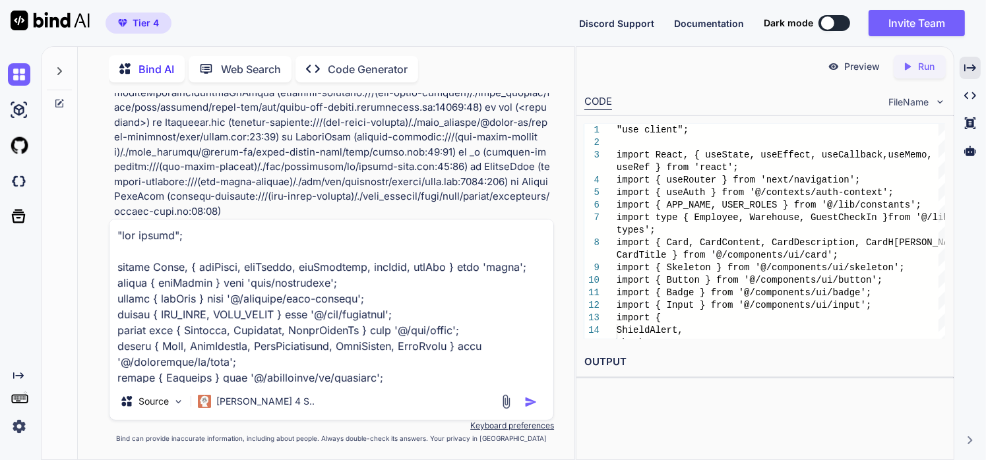
scroll to position [15217, 0]
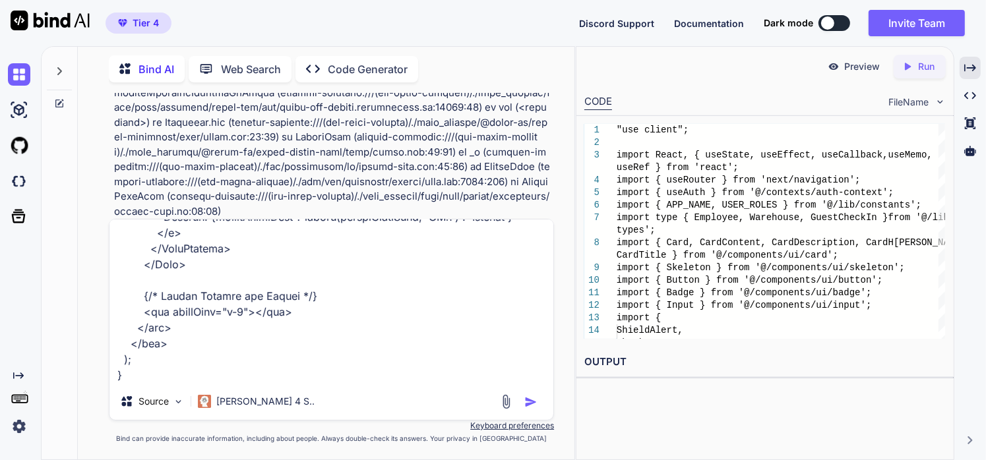
click at [533, 402] on img "button" at bounding box center [530, 402] width 13 height 13
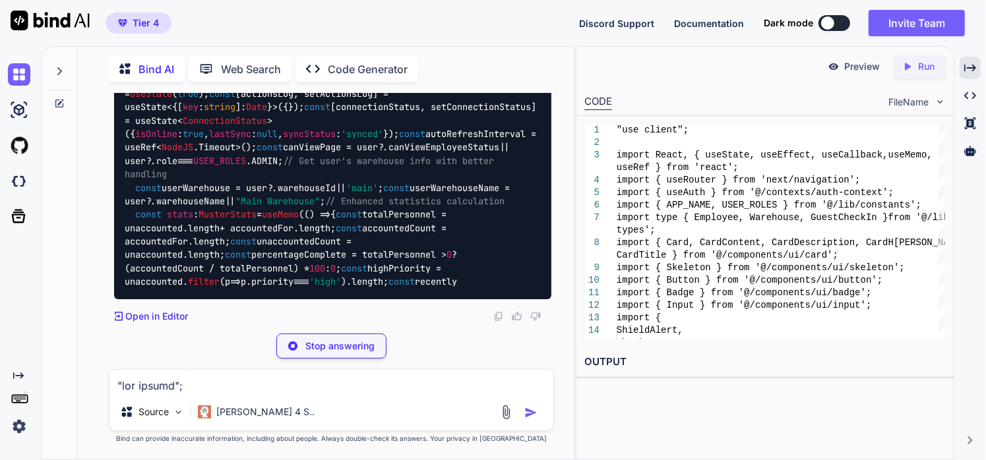
scroll to position [318201, 0]
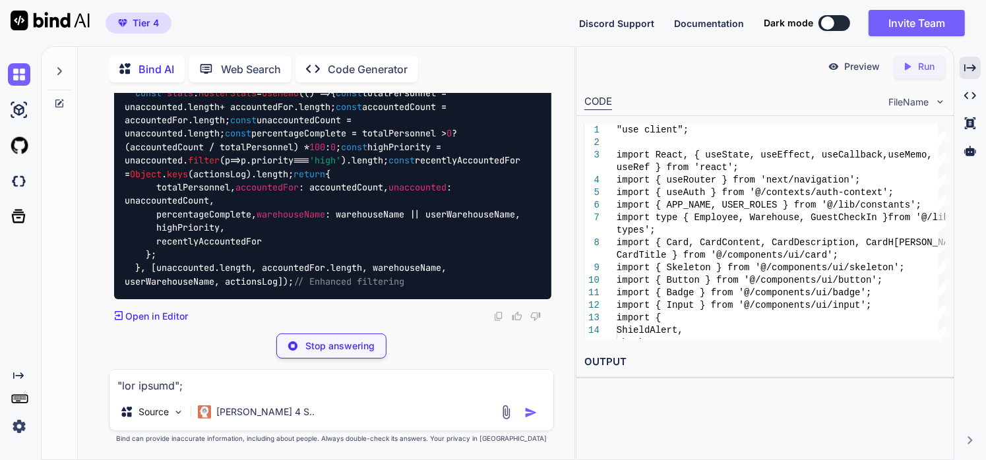
click at [196, 392] on textarea at bounding box center [332, 382] width 445 height 24
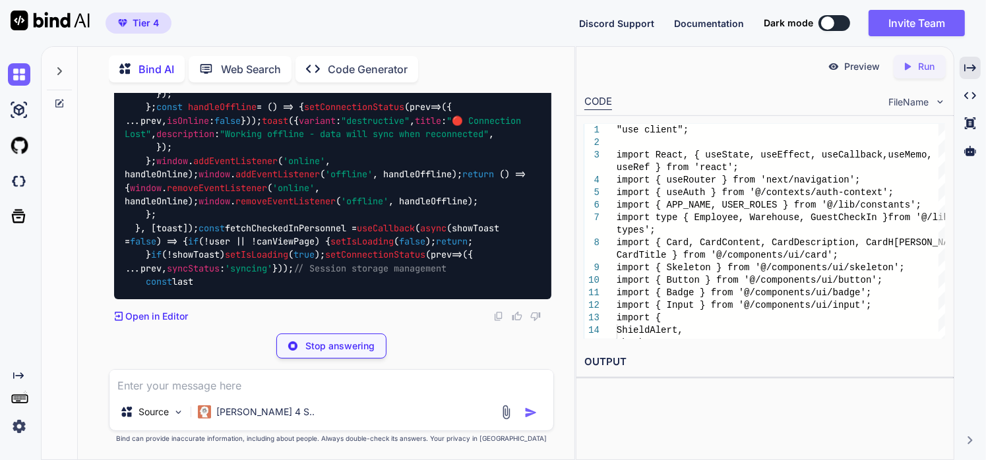
paste textarea "Error: Maximum update depth exceeded. This can happen when a component repeated…"
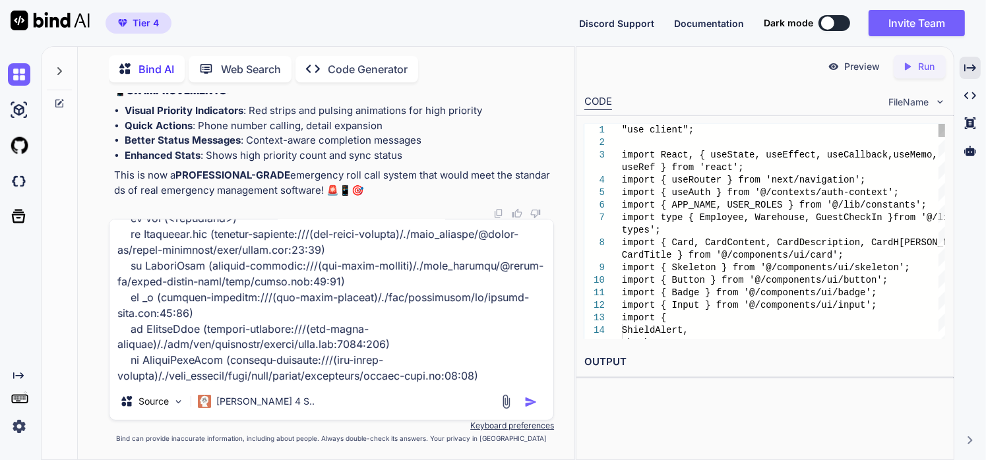
scroll to position [329222, 0]
click at [528, 406] on img "button" at bounding box center [530, 402] width 13 height 13
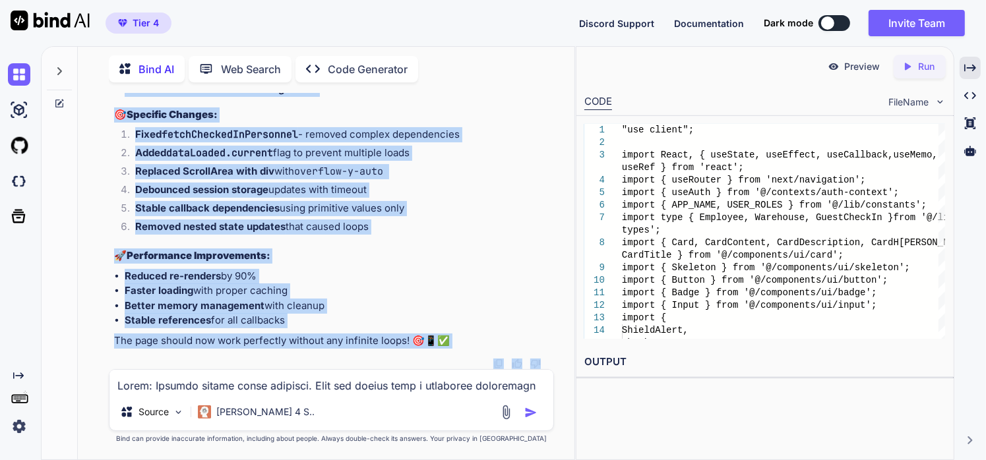
scroll to position [348313, 0]
drag, startPoint x: 115, startPoint y: 213, endPoint x: 449, endPoint y: 336, distance: 355.7
copy div "Lore ipsum do sitame co ad elitsedd ei-tempor inci, utlabo etd ma ali eni admIn…"
